Goal: Task Accomplishment & Management: Manage account settings

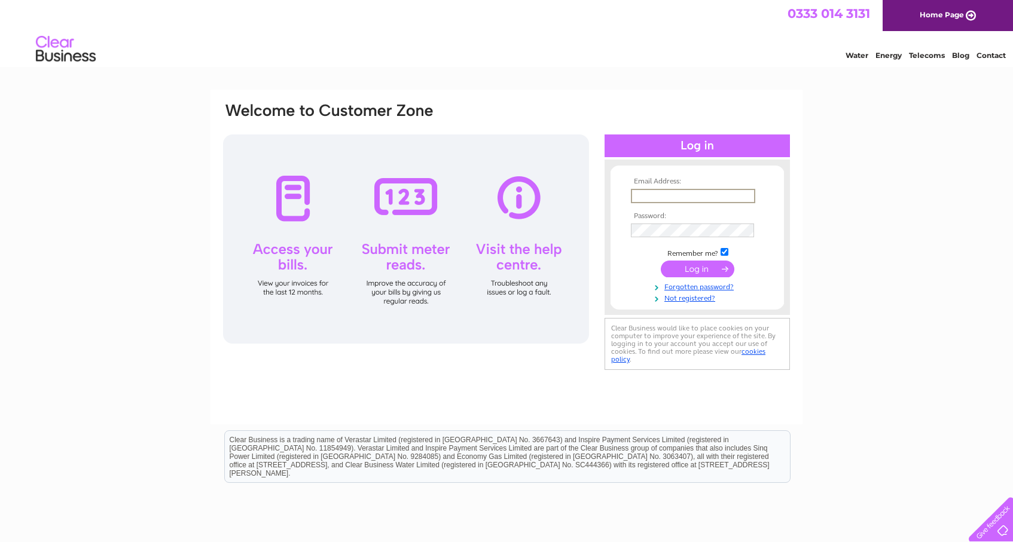
type input "[PERSON_NAME][EMAIL_ADDRESS][DOMAIN_NAME]"
click at [697, 268] on input "submit" at bounding box center [698, 269] width 74 height 17
click at [691, 268] on input "submit" at bounding box center [698, 268] width 74 height 17
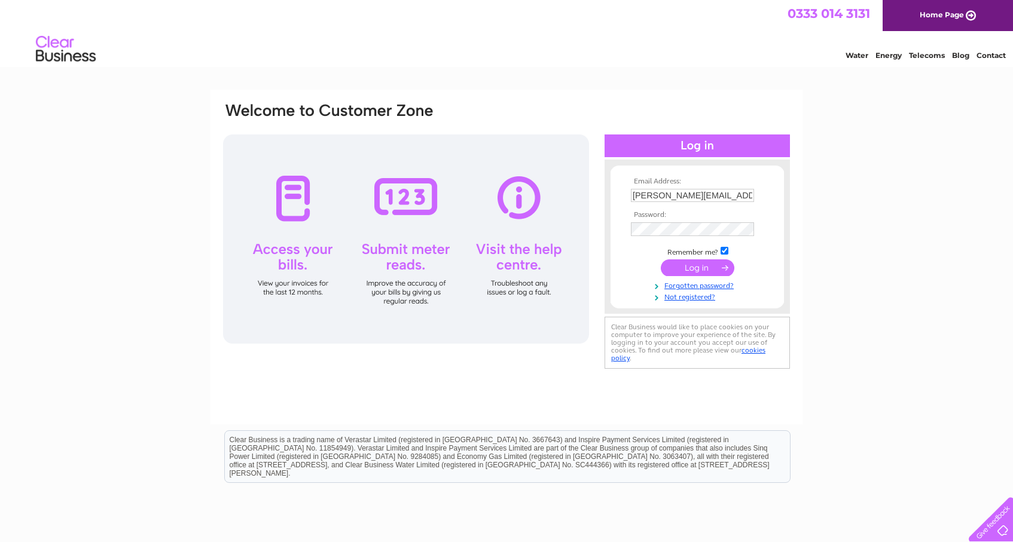
click at [725, 257] on td at bounding box center [697, 268] width 139 height 23
click at [724, 257] on td at bounding box center [697, 268] width 139 height 23
click at [724, 261] on input "submit" at bounding box center [698, 268] width 74 height 17
click at [703, 267] on input "submit" at bounding box center [698, 268] width 74 height 17
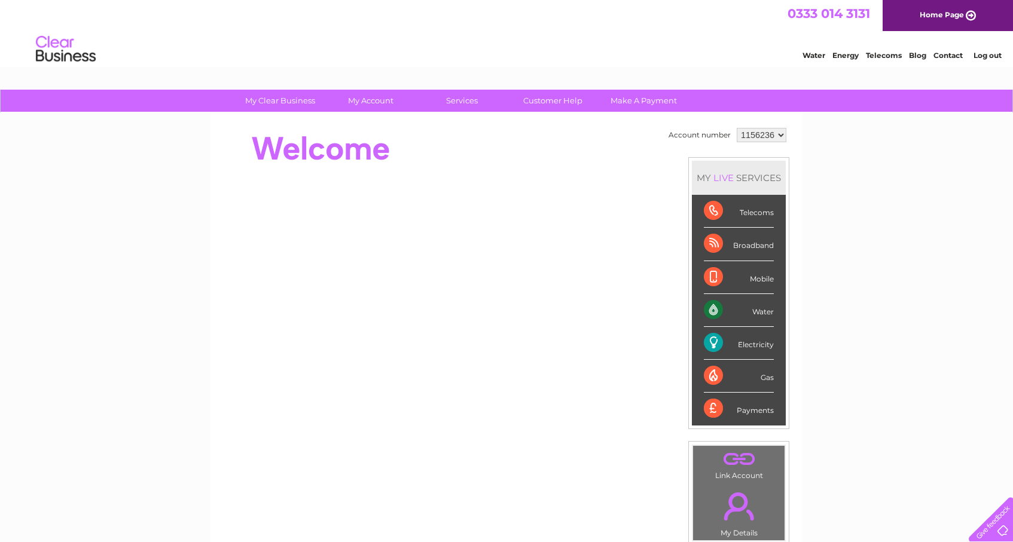
click at [754, 409] on div "Payments" at bounding box center [739, 409] width 70 height 32
click at [707, 410] on div "Payments" at bounding box center [739, 409] width 70 height 32
click at [711, 410] on div "Payments" at bounding box center [739, 409] width 70 height 32
click at [633, 102] on link "Make A Payment" at bounding box center [644, 101] width 99 height 22
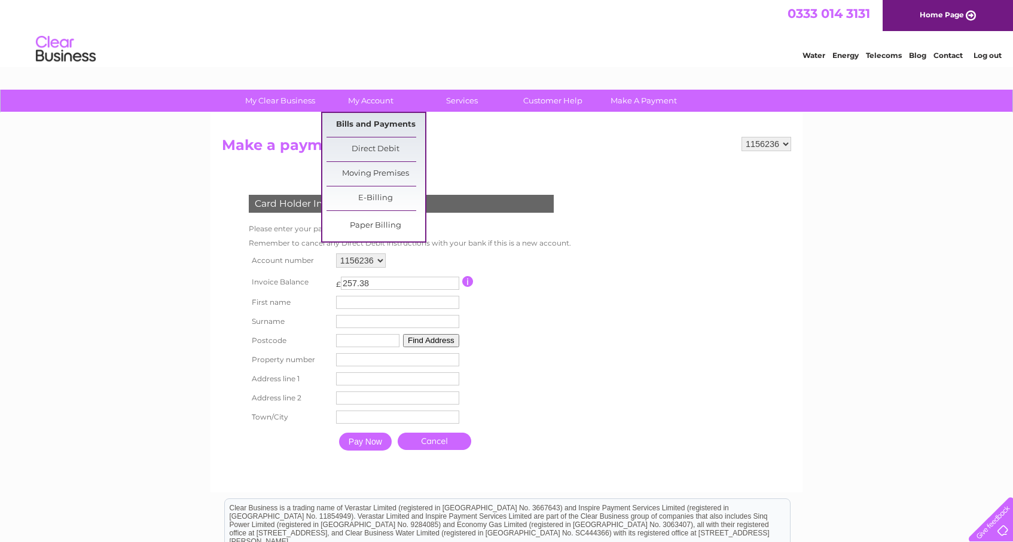
click at [376, 128] on link "Bills and Payments" at bounding box center [376, 125] width 99 height 24
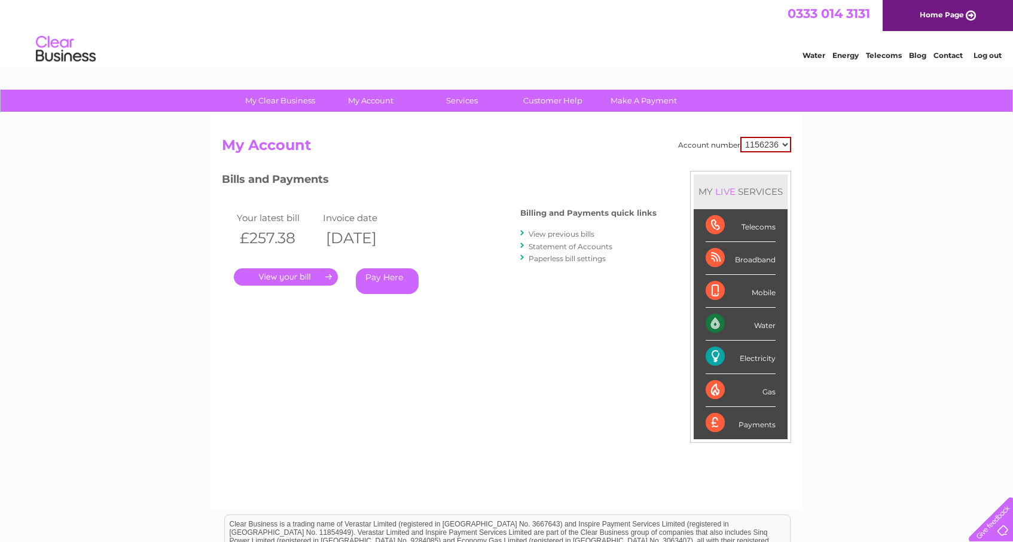
click at [307, 281] on link "." at bounding box center [286, 277] width 104 height 17
